Goal: Transaction & Acquisition: Purchase product/service

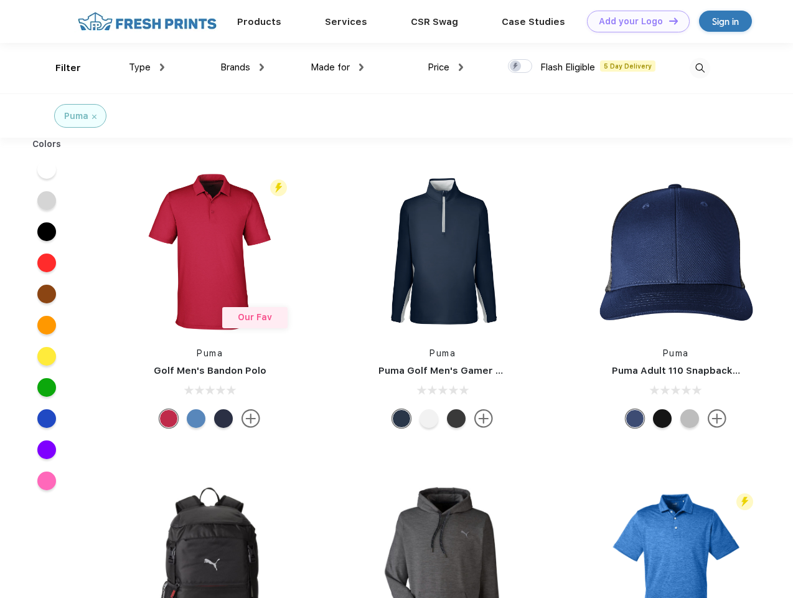
click at [634, 21] on link "Add your Logo Design Tool" at bounding box center [638, 22] width 103 height 22
click at [0, 0] on div "Design Tool" at bounding box center [0, 0] width 0 height 0
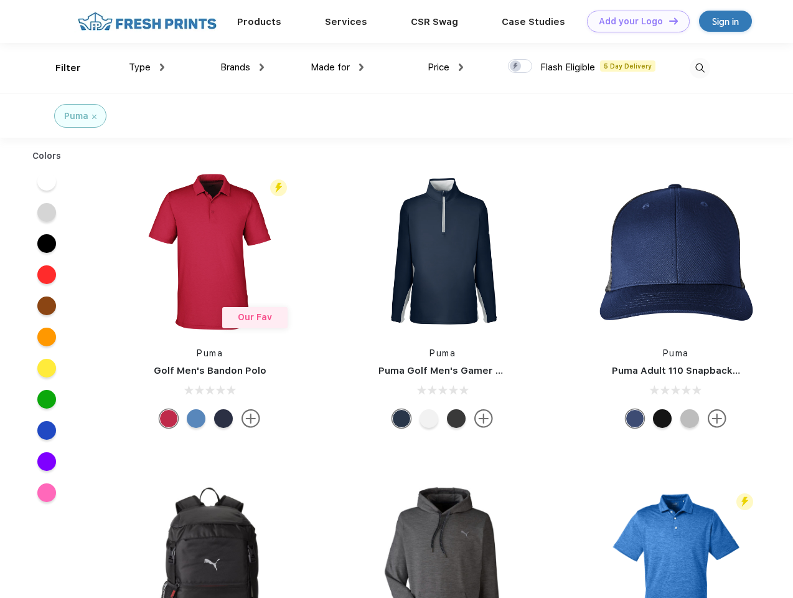
click at [668, 21] on link "Add your Logo Design Tool" at bounding box center [638, 22] width 103 height 22
click at [60, 68] on div "Filter" at bounding box center [68, 68] width 26 height 14
click at [147, 67] on span "Type" at bounding box center [140, 67] width 22 height 11
click at [242, 67] on span "Brands" at bounding box center [235, 67] width 30 height 11
click at [337, 67] on span "Made for" at bounding box center [330, 67] width 39 height 11
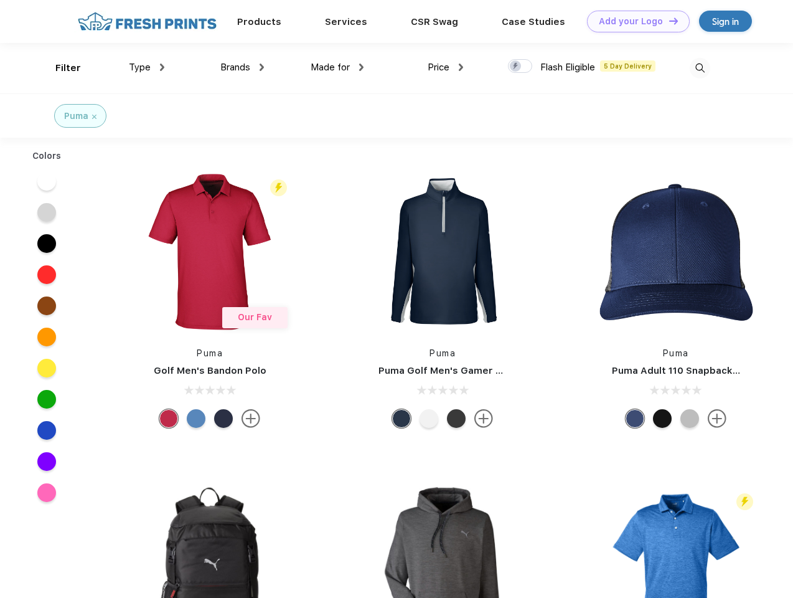
click at [446, 67] on span "Price" at bounding box center [439, 67] width 22 height 11
click at [520, 67] on div at bounding box center [520, 66] width 24 height 14
click at [516, 67] on input "checkbox" at bounding box center [512, 63] width 8 height 8
click at [700, 68] on img at bounding box center [700, 68] width 21 height 21
